Goal: Find specific page/section: Find specific page/section

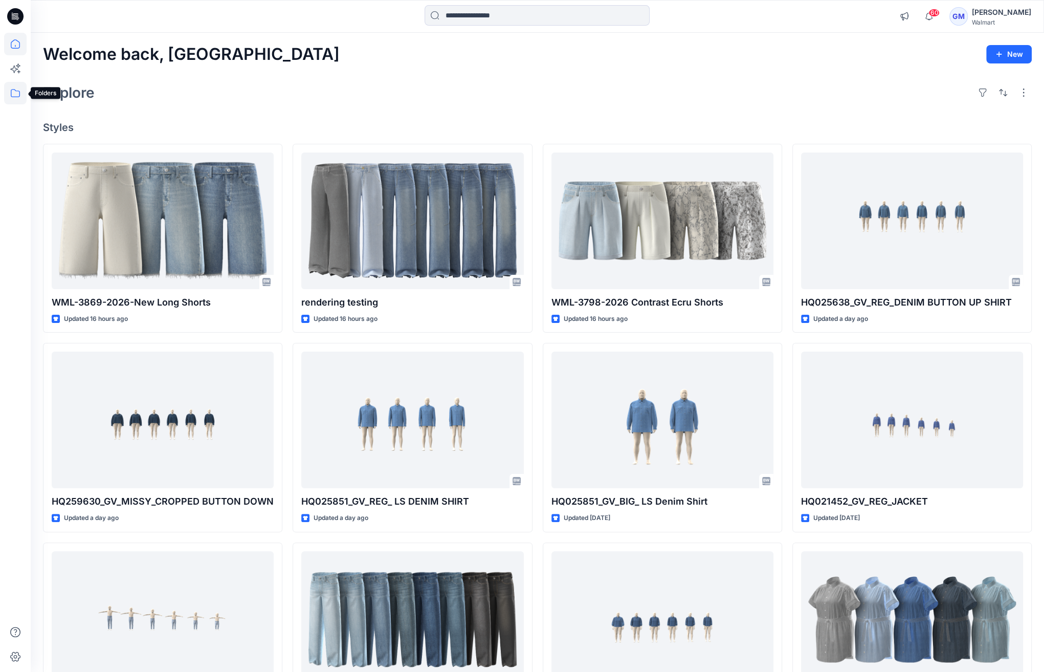
click at [20, 87] on icon at bounding box center [15, 93] width 23 height 23
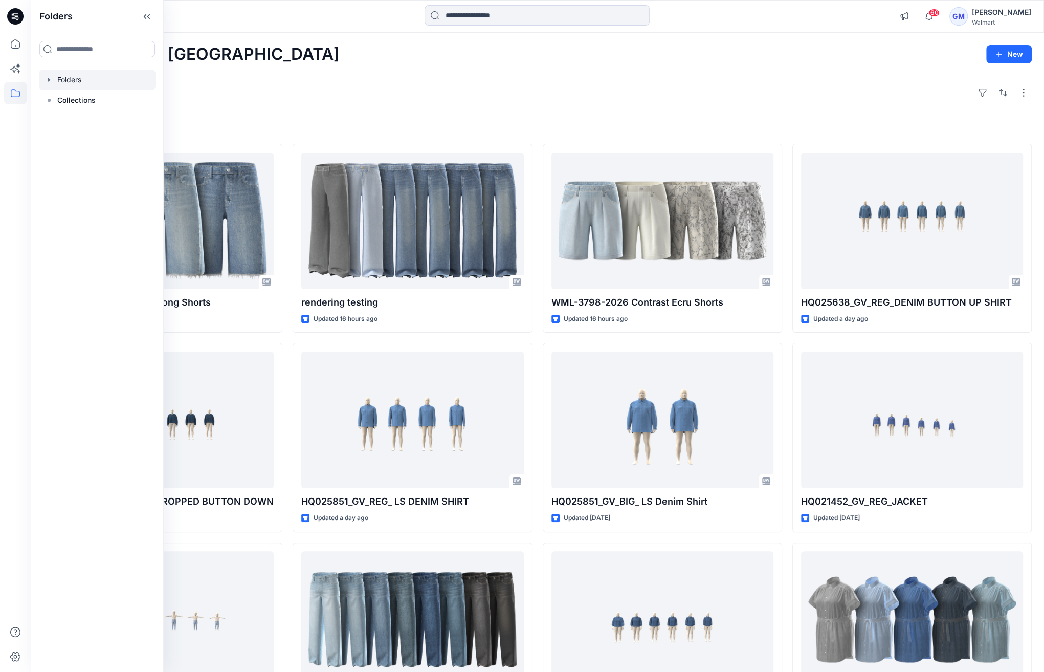
click at [86, 84] on div at bounding box center [97, 80] width 117 height 20
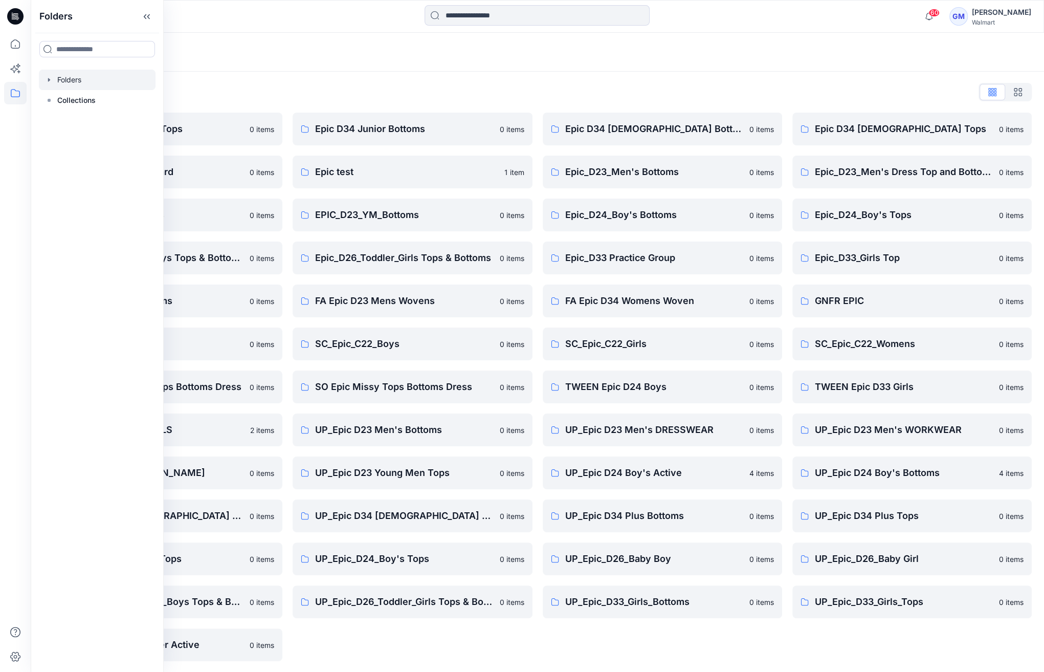
click at [405, 71] on div "Folders" at bounding box center [538, 52] width 1014 height 39
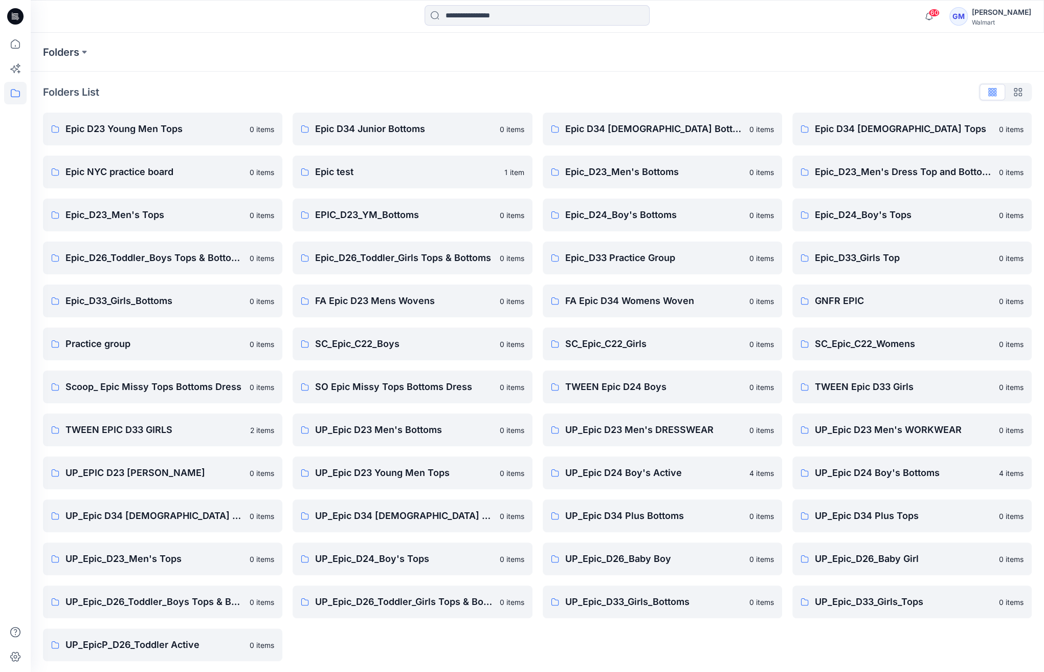
scroll to position [1, 0]
click at [91, 603] on p "UP_Epic_D26_Toddler_Boys Tops & Bottoms" at bounding box center [154, 600] width 178 height 14
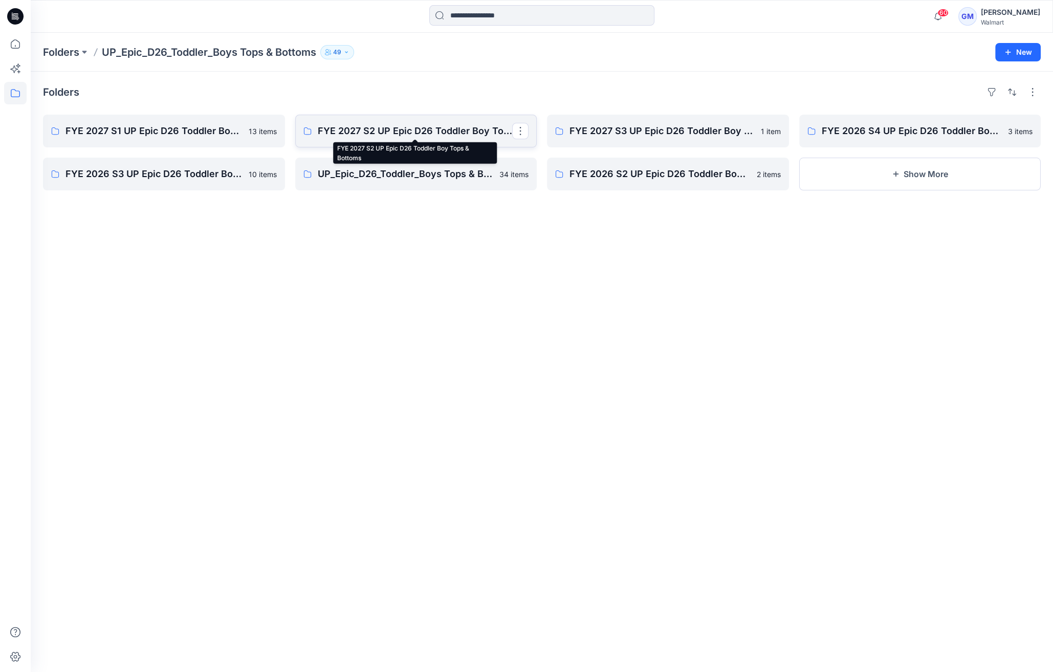
click at [397, 133] on p "FYE 2027 S2 UP Epic D26 Toddler Boy Tops & Bottoms" at bounding box center [415, 131] width 195 height 14
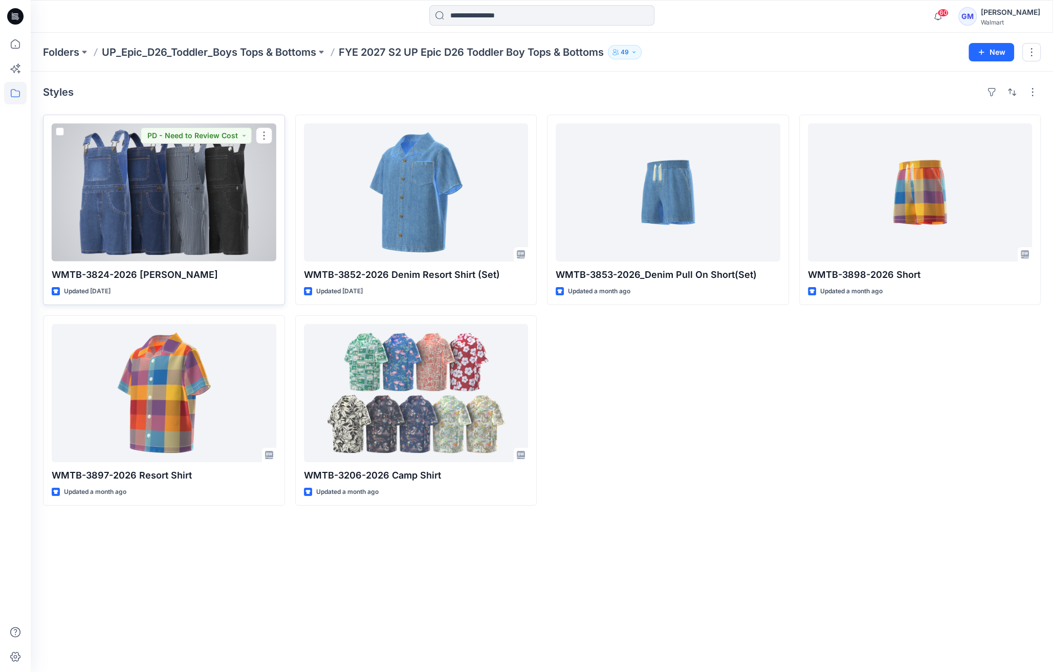
click at [188, 186] on div at bounding box center [164, 192] width 225 height 138
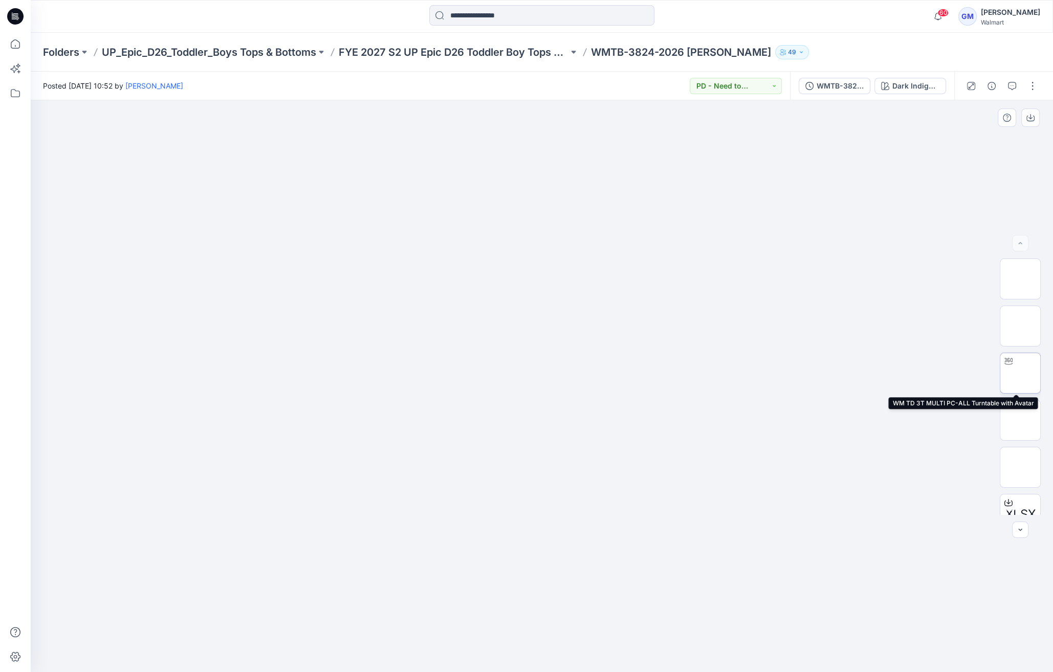
click at [1020, 373] on img at bounding box center [1020, 373] width 0 height 0
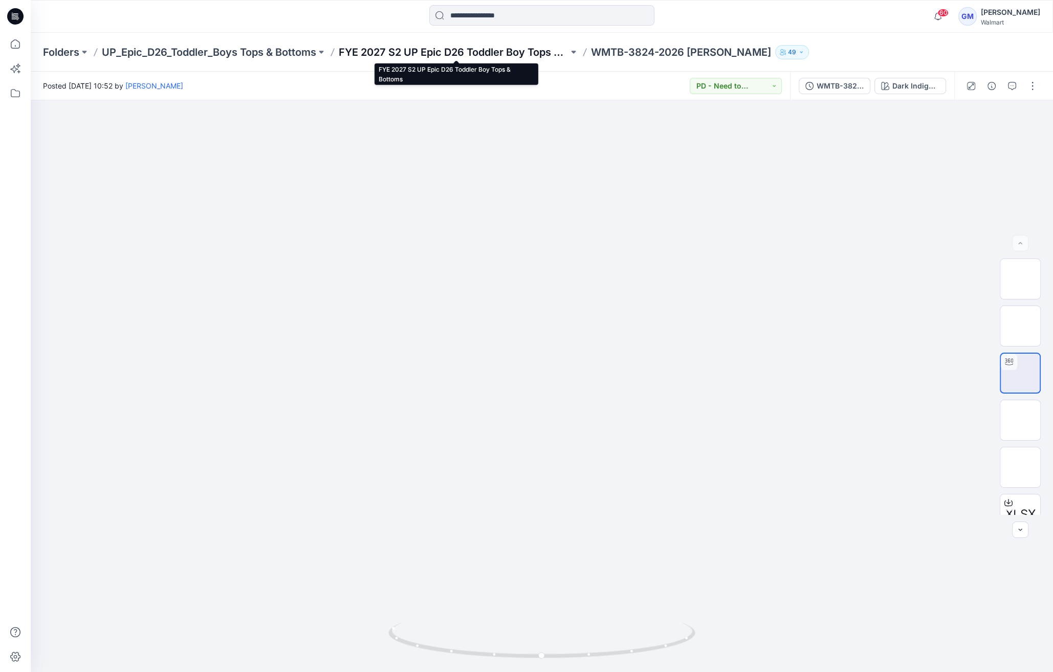
click at [526, 52] on p "FYE 2027 S2 UP Epic D26 Toddler Boy Tops & Bottoms" at bounding box center [454, 52] width 230 height 14
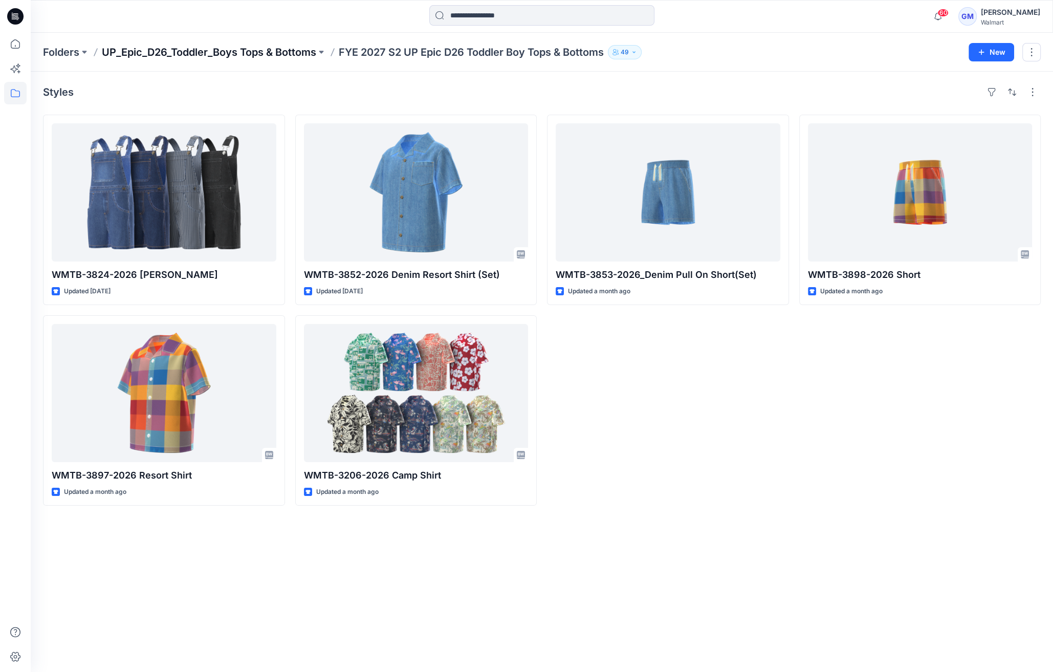
click at [256, 58] on p "UP_Epic_D26_Toddler_Boys Tops & Bottoms" at bounding box center [209, 52] width 214 height 14
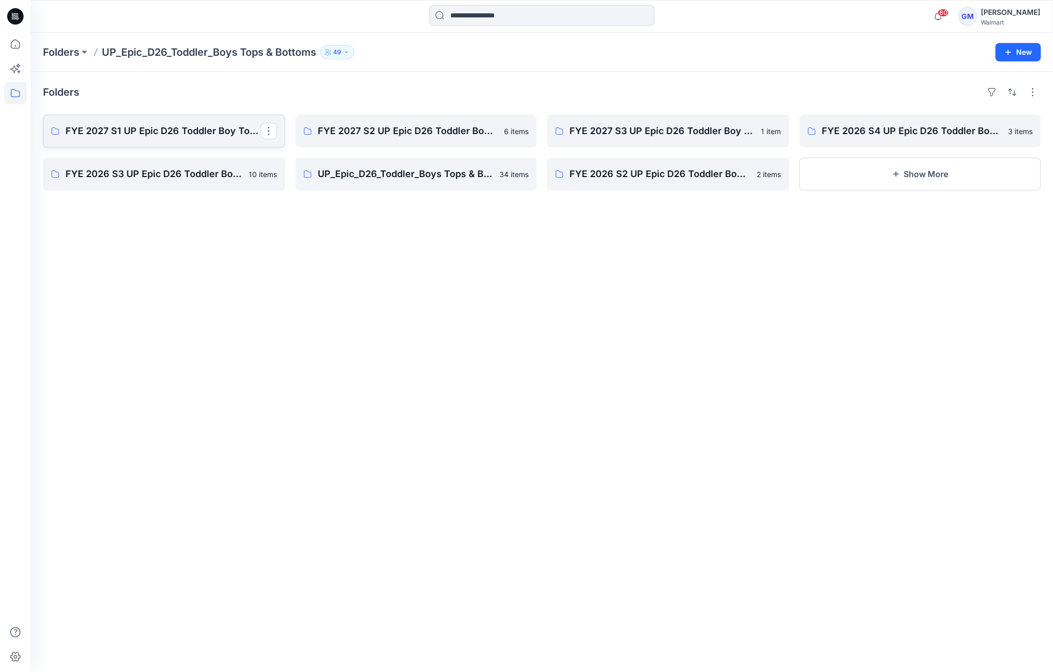
click at [192, 135] on p "FYE 2027 S1 UP Epic D26 Toddler Boy Tops & Bottoms" at bounding box center [162, 131] width 195 height 14
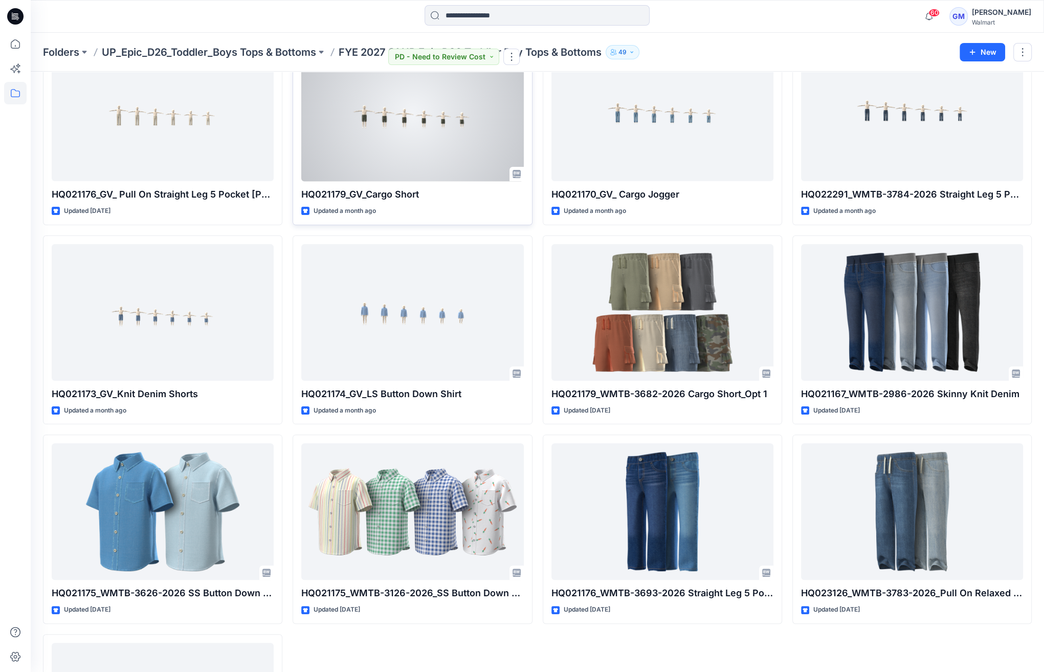
scroll to position [241, 0]
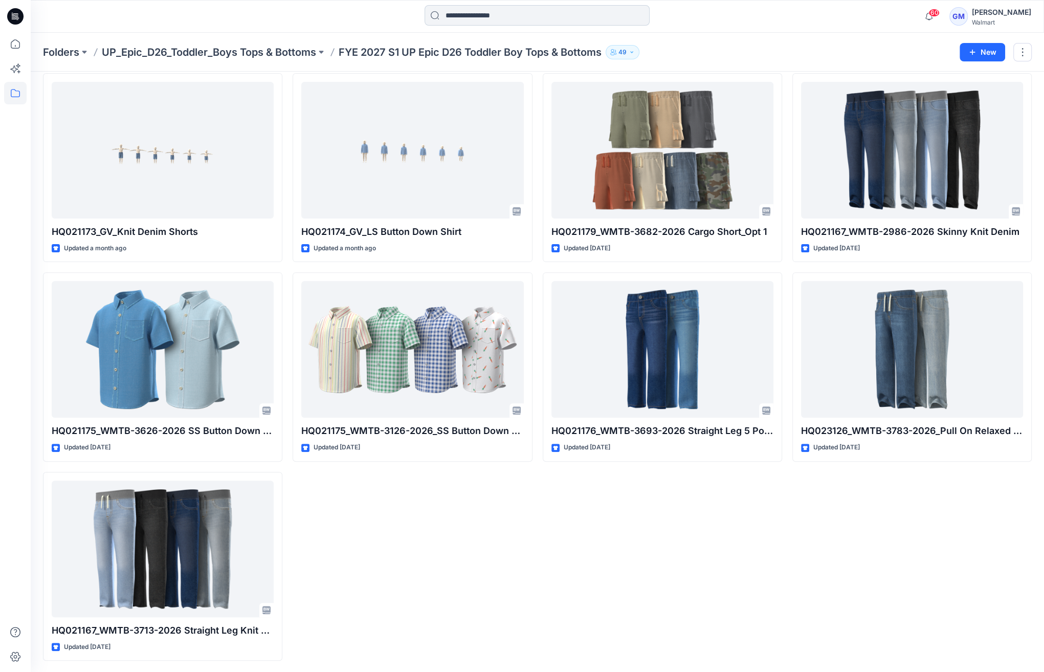
click at [510, 9] on input at bounding box center [537, 15] width 225 height 20
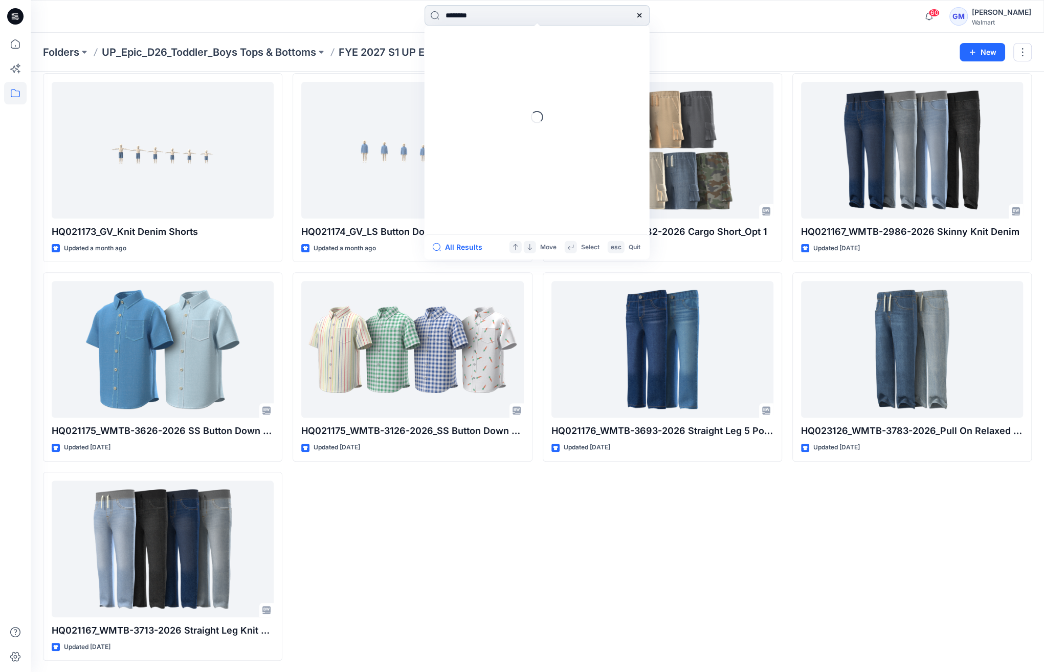
type input "*********"
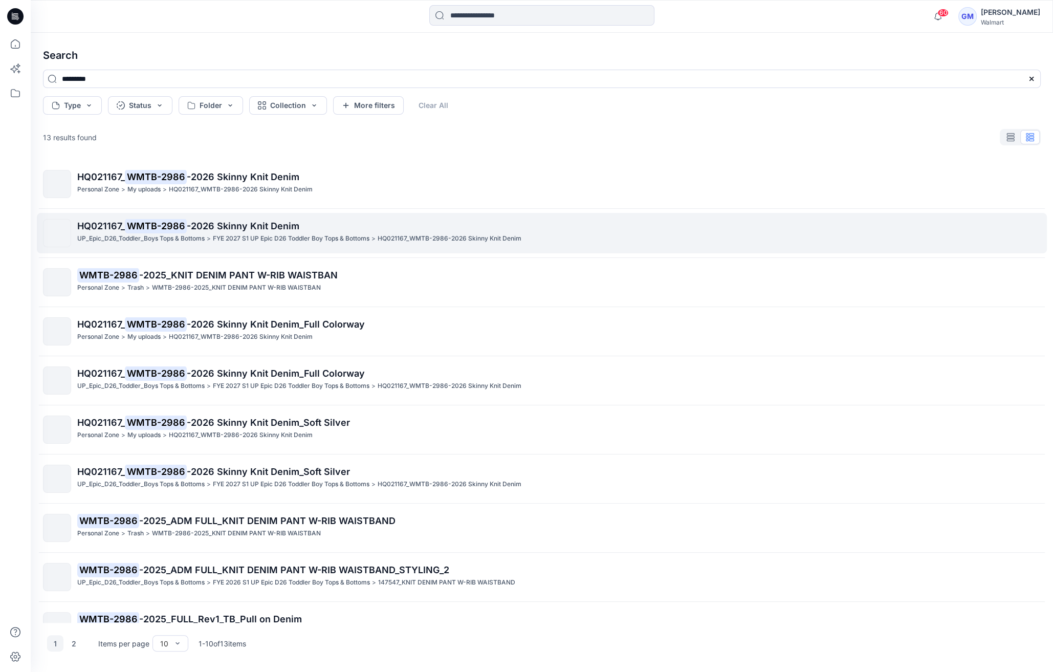
click at [353, 223] on p "HQ021167_ WMTB-2986 -2026 Skinny Knit Denim" at bounding box center [558, 226] width 963 height 14
